Goal: Task Accomplishment & Management: Manage account settings

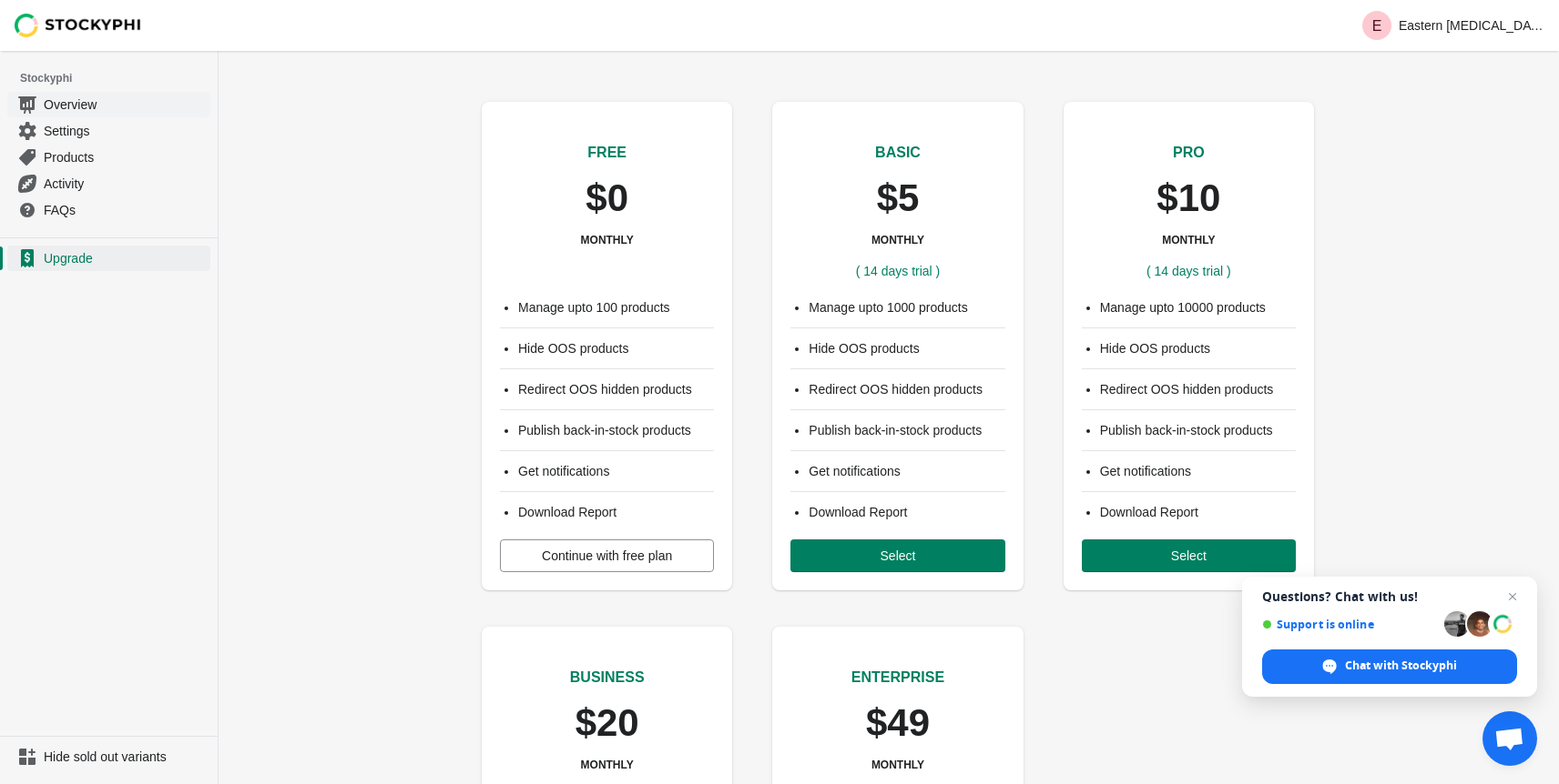
click at [87, 102] on span "Overview" at bounding box center [125, 105] width 163 height 18
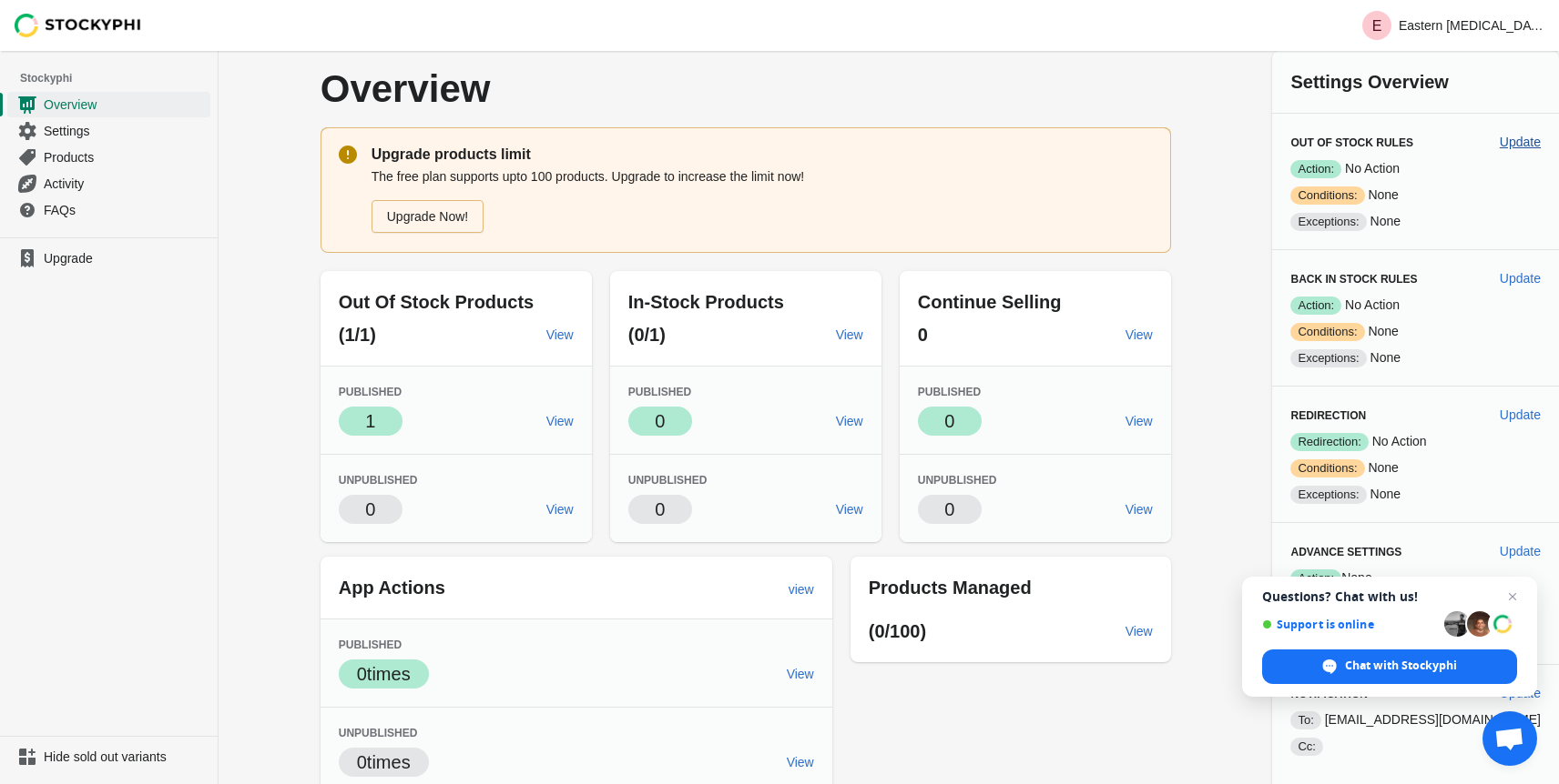
click at [1529, 139] on span "Update" at bounding box center [1520, 142] width 41 height 15
select select "hours"
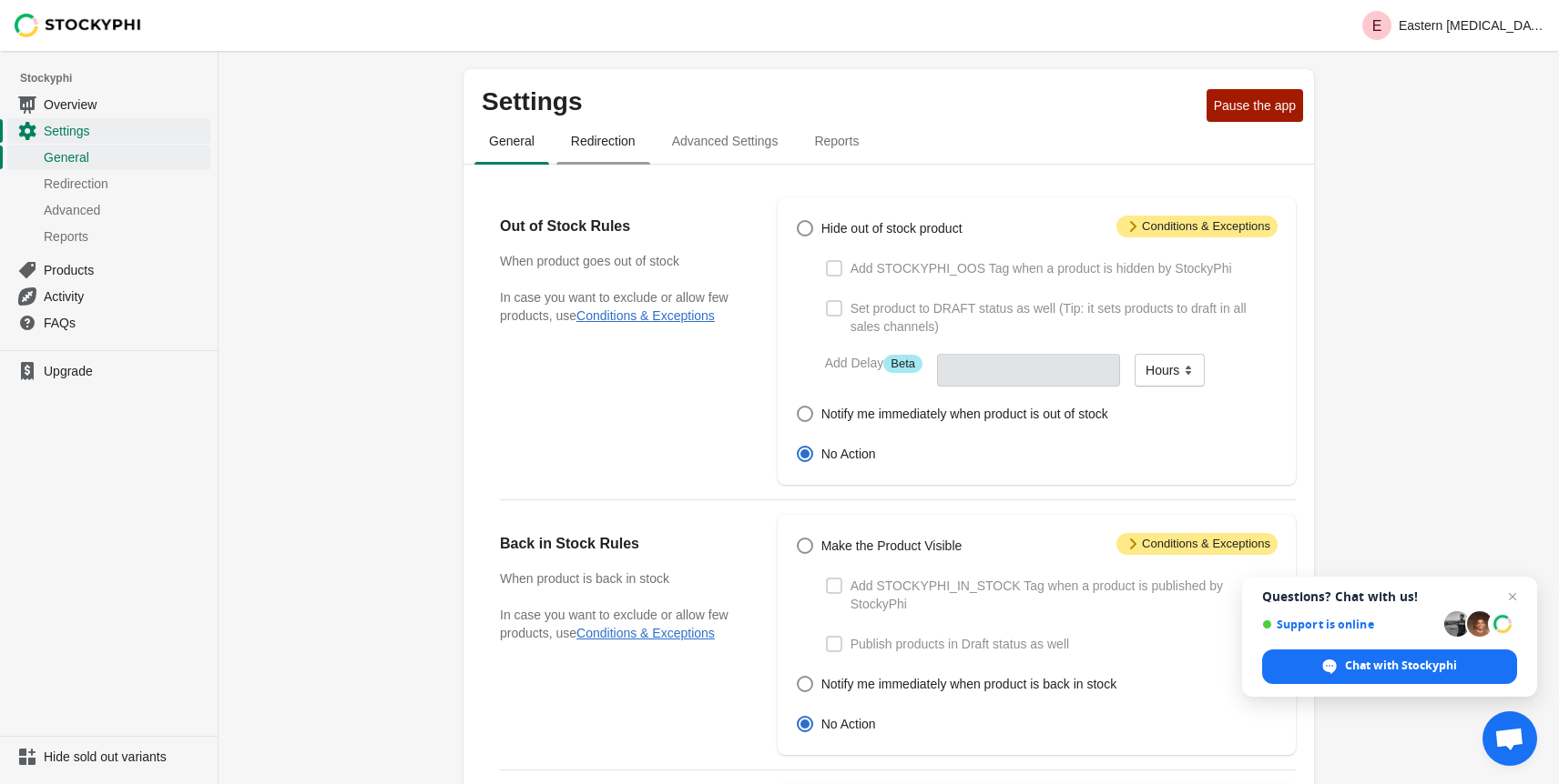
click at [596, 142] on span "Redirection" at bounding box center [604, 141] width 94 height 33
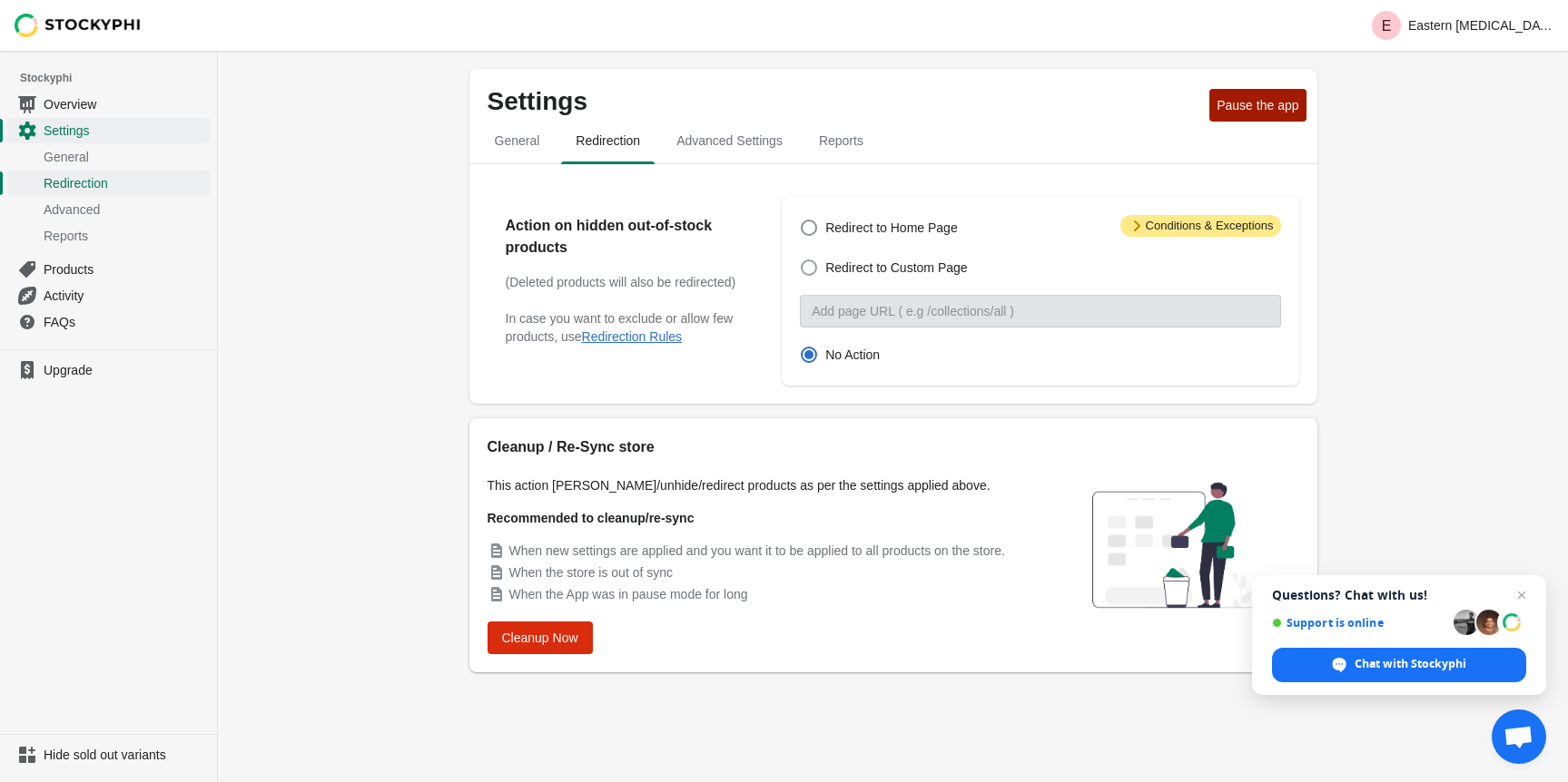
click at [809, 272] on span at bounding box center [809, 268] width 16 height 16
click at [802, 260] on input "Redirect to Custom Page" at bounding box center [801, 260] width 1 height 1
radio input "true"
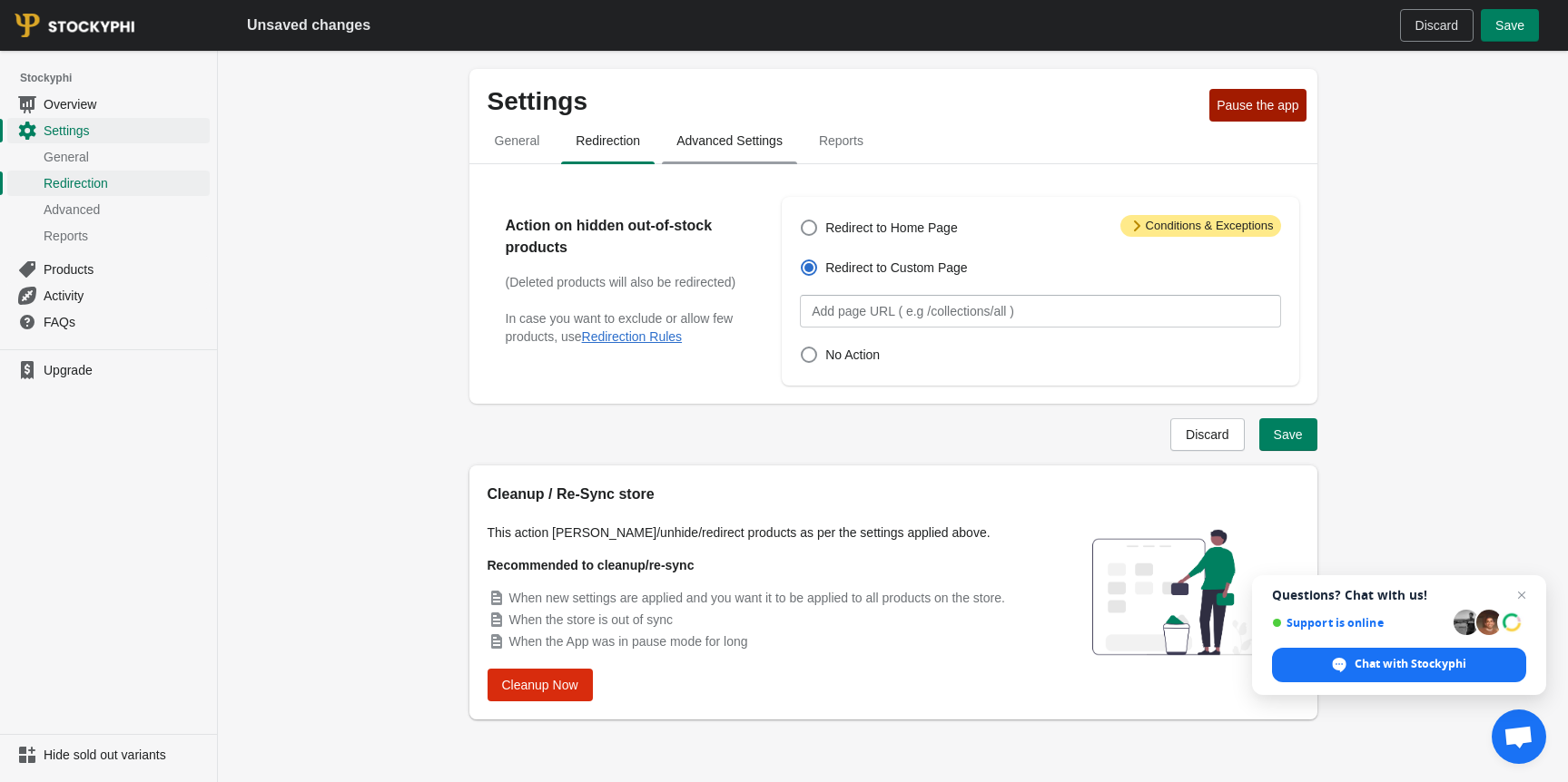
click at [719, 147] on span "Advanced Settings" at bounding box center [729, 140] width 135 height 33
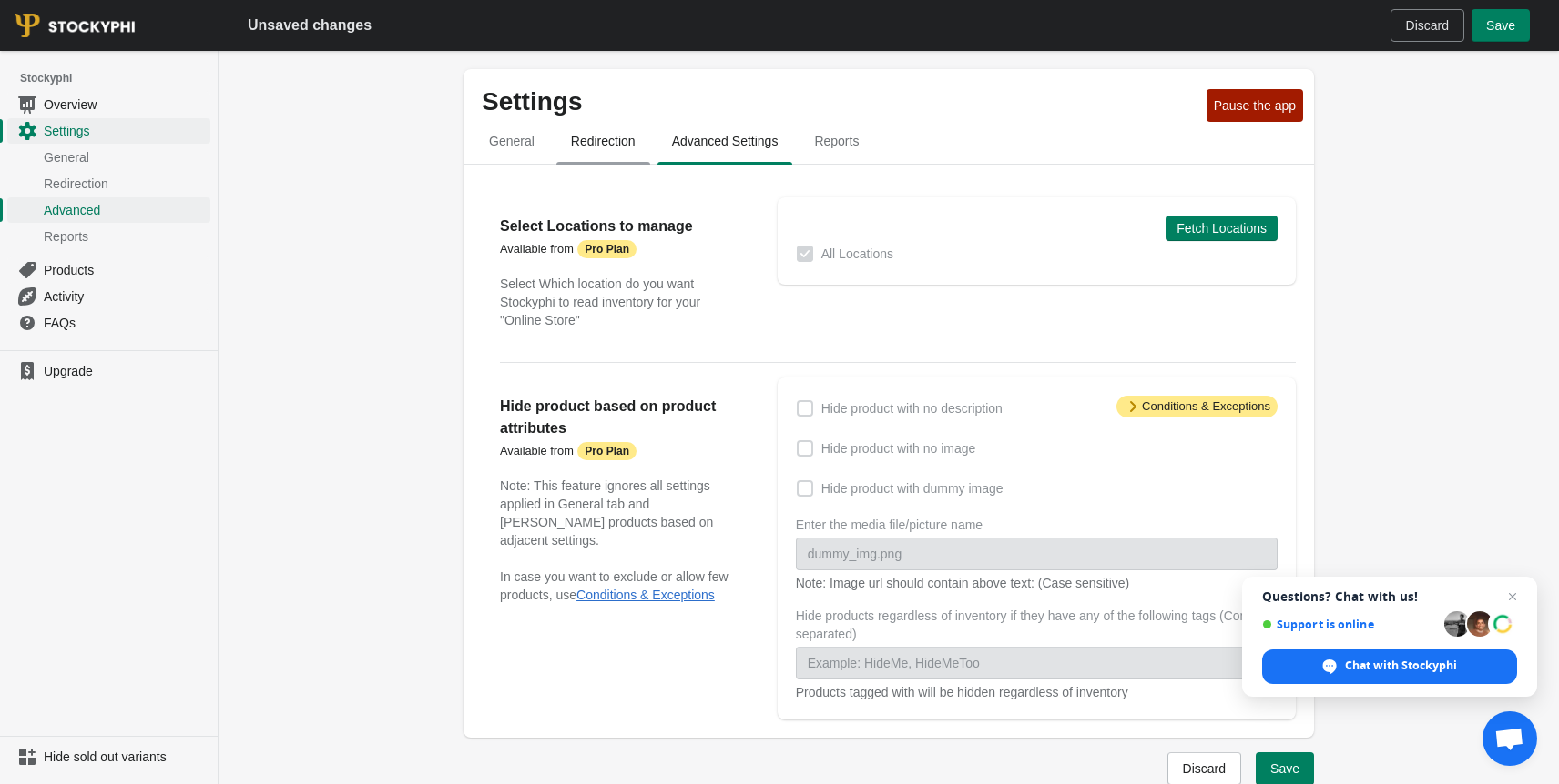
click at [606, 140] on span "Redirection" at bounding box center [604, 141] width 94 height 33
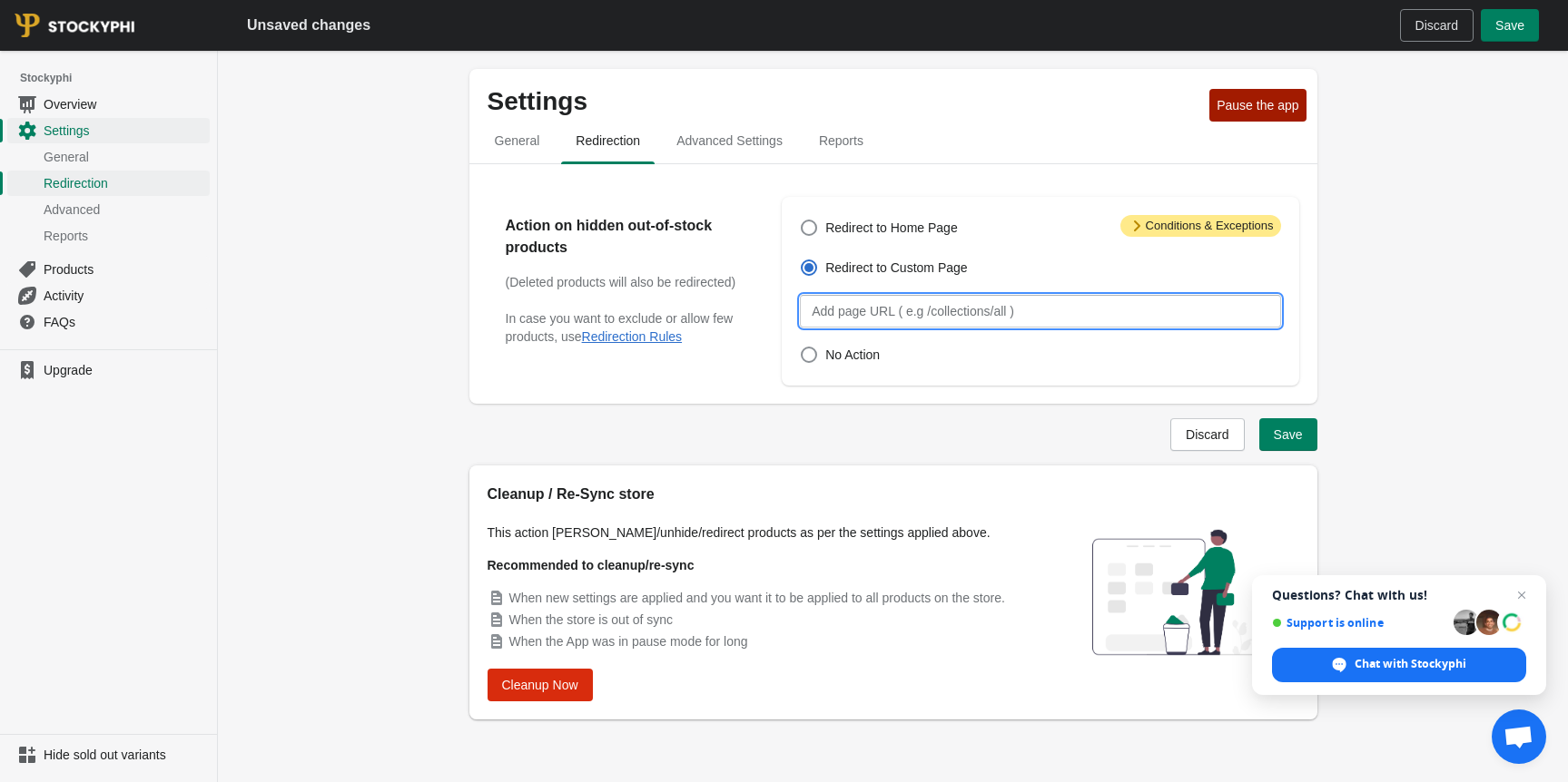
click at [843, 305] on input "Custom page" at bounding box center [1040, 311] width 480 height 33
paste input "[URL][DOMAIN_NAME]"
type input "[URL][DOMAIN_NAME]"
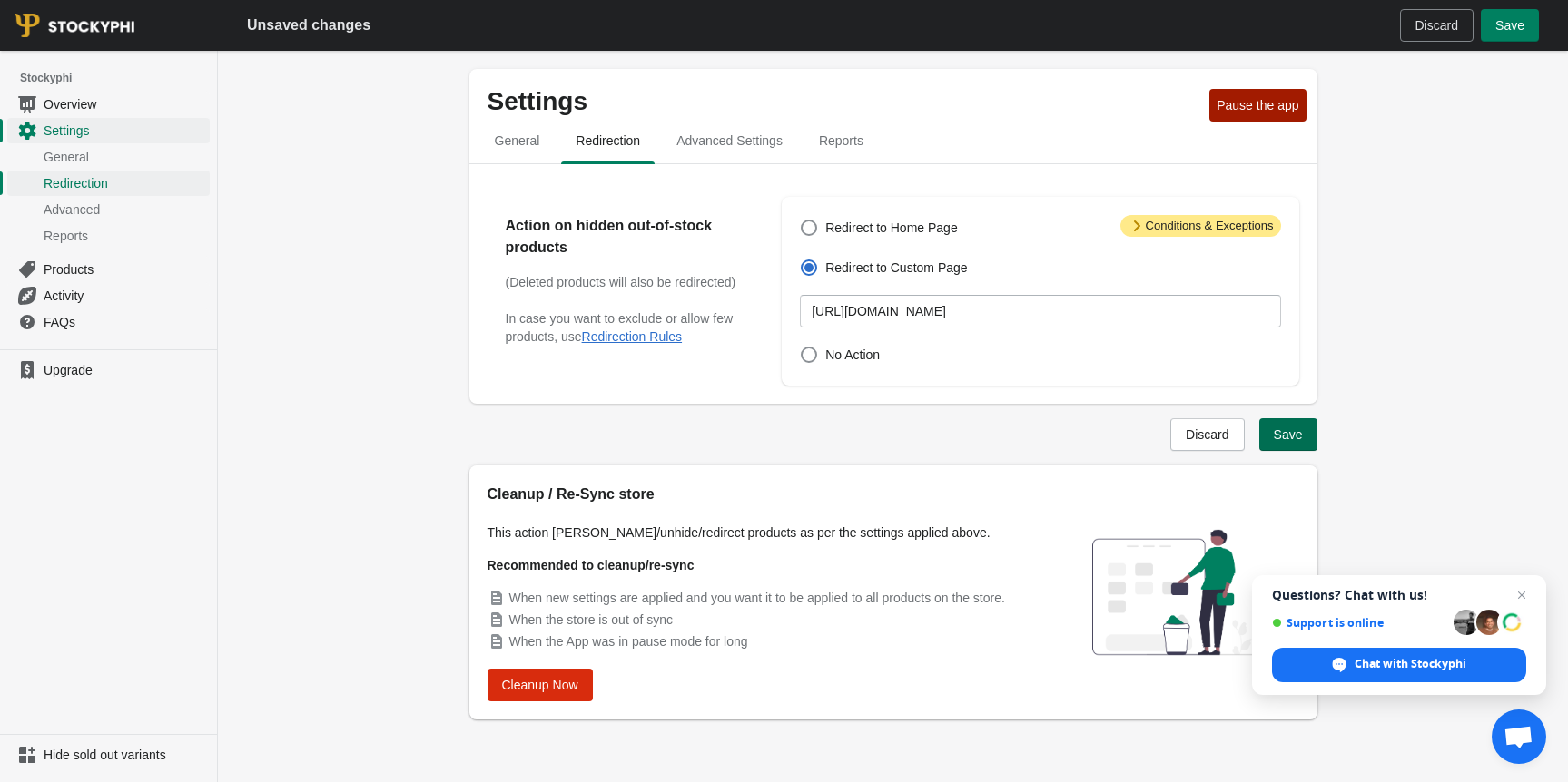
click at [1282, 428] on span "Save" at bounding box center [1287, 434] width 29 height 15
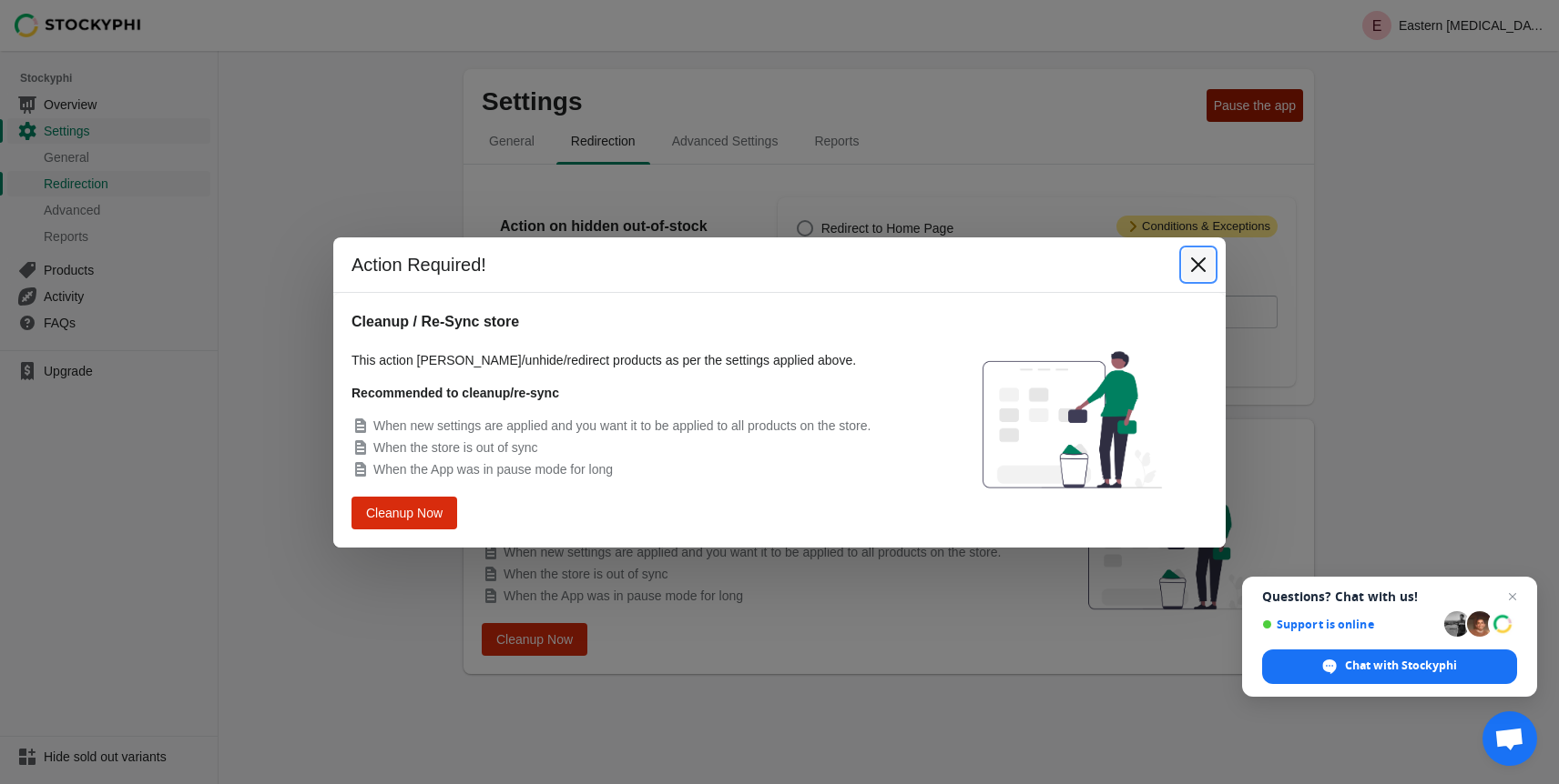
click at [1204, 264] on icon "Close" at bounding box center [1198, 265] width 18 height 18
